Goal: Information Seeking & Learning: Learn about a topic

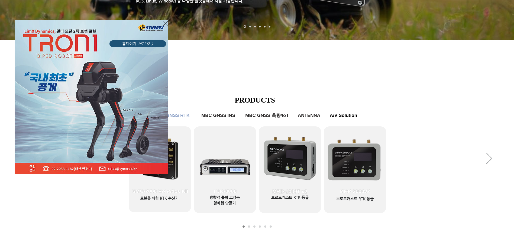
click at [166, 23] on icon "사이트로 돌아가기" at bounding box center [165, 23] width 5 height 5
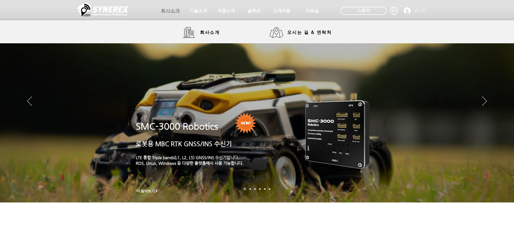
click at [173, 16] on span "회사소개" at bounding box center [170, 10] width 27 height 11
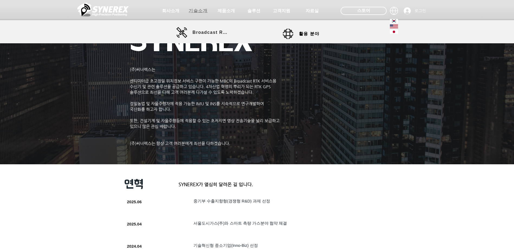
click at [196, 12] on span "기술소개" at bounding box center [198, 11] width 19 height 6
click at [312, 30] on span "활용 분야" at bounding box center [315, 33] width 33 height 11
click at [314, 36] on span "활용 분야" at bounding box center [309, 34] width 21 height 6
click at [289, 31] on link "활용 분야" at bounding box center [307, 33] width 49 height 11
click at [314, 29] on span "활용 분야" at bounding box center [315, 33] width 33 height 11
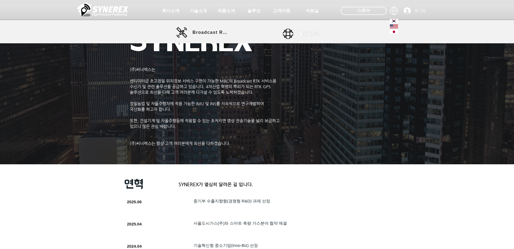
click at [314, 30] on span "활용 분야" at bounding box center [315, 33] width 33 height 11
click at [202, 31] on span "Broadcast RTK" at bounding box center [211, 32] width 37 height 5
click at [221, 11] on span "제품소개" at bounding box center [226, 11] width 19 height 6
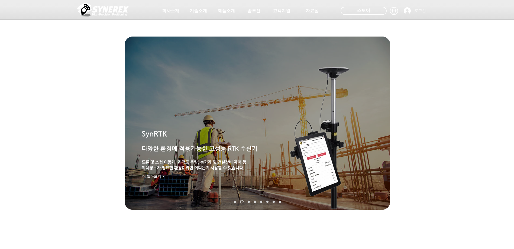
click at [288, 231] on div "main content" at bounding box center [257, 167] width 514 height 168
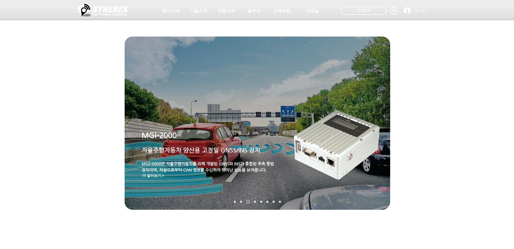
click at [247, 149] on span "자율주행자동차 양산용 고정밀 GNSS/INS 장치" at bounding box center [201, 150] width 119 height 7
click at [337, 148] on img "슬라이드쇼" at bounding box center [337, 143] width 90 height 76
click at [253, 202] on nav "슬라이드" at bounding box center [257, 202] width 51 height 4
click at [254, 202] on link "MRP-2000" at bounding box center [255, 202] width 2 height 2
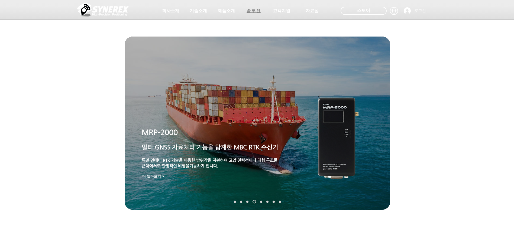
click at [256, 9] on span "솔루션" at bounding box center [254, 11] width 14 height 6
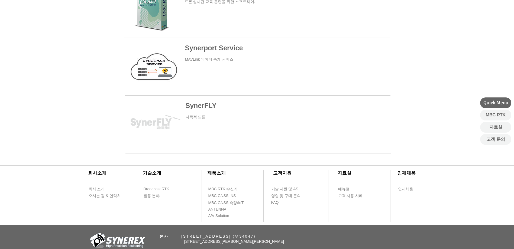
scroll to position [244, 0]
click at [99, 189] on span "회사 소개" at bounding box center [97, 188] width 16 height 5
